Goal: Navigation & Orientation: Find specific page/section

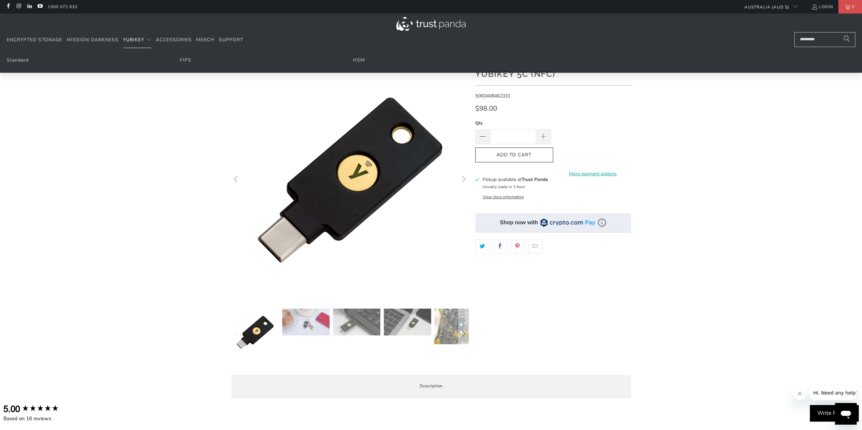
click at [146, 39] on summary "YubiKey" at bounding box center [137, 40] width 28 height 16
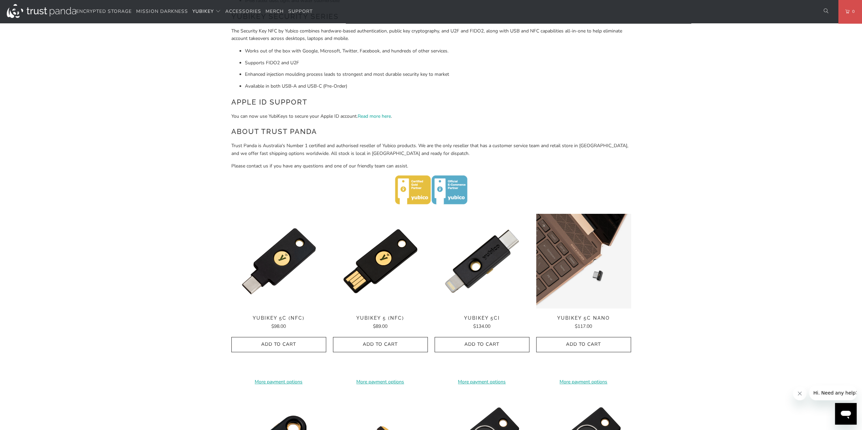
scroll to position [102, 0]
